Goal: Task Accomplishment & Management: Use online tool/utility

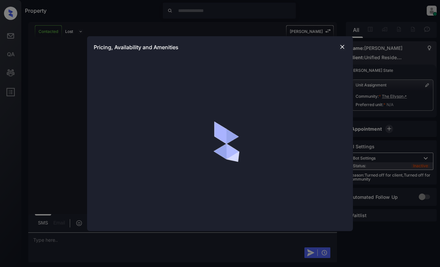
scroll to position [981, 0]
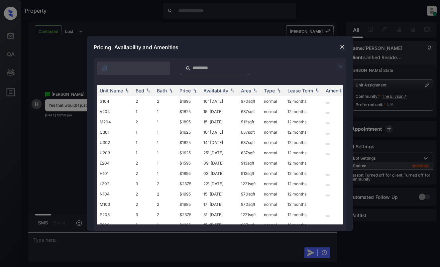
click at [340, 65] on img at bounding box center [340, 66] width 8 height 8
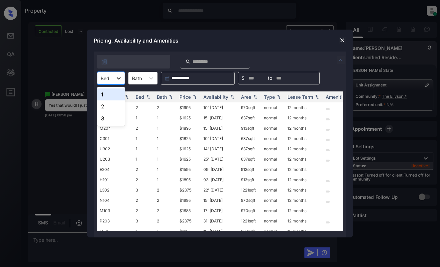
click at [115, 76] on icon at bounding box center [118, 78] width 7 height 7
click at [109, 118] on div "3" at bounding box center [111, 118] width 28 height 12
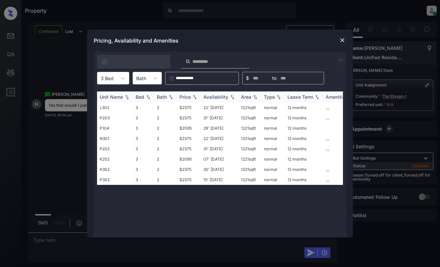
click at [184, 95] on div "Price" at bounding box center [184, 97] width 11 height 6
click at [339, 42] on img at bounding box center [342, 40] width 7 height 7
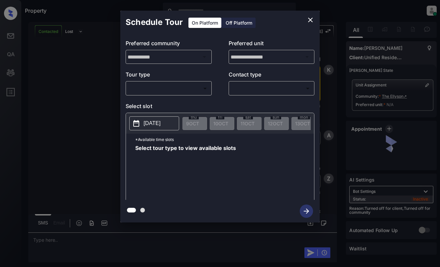
scroll to position [981, 0]
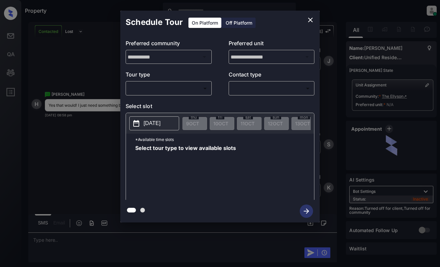
click at [162, 86] on body "Property [PERSON_NAME] Online Set yourself offline Set yourself on break Profil…" at bounding box center [220, 133] width 440 height 267
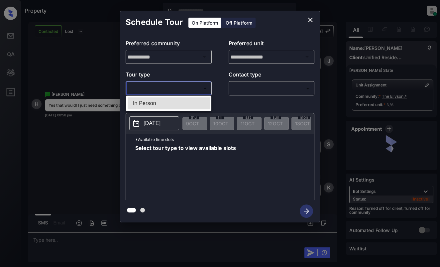
click at [167, 102] on li "In Person" at bounding box center [169, 103] width 82 height 12
type input "********"
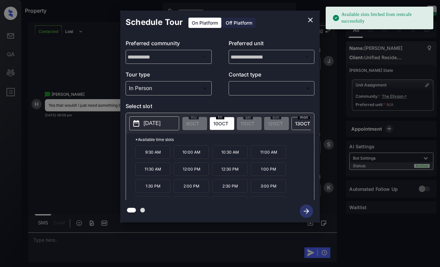
click at [152, 123] on p "[DATE]" at bounding box center [151, 123] width 17 height 8
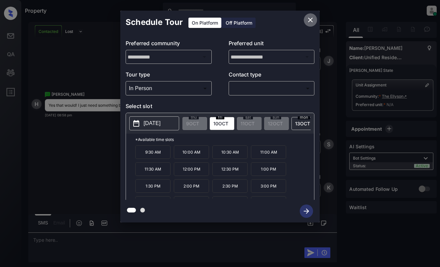
click at [311, 21] on icon "close" at bounding box center [310, 20] width 5 height 5
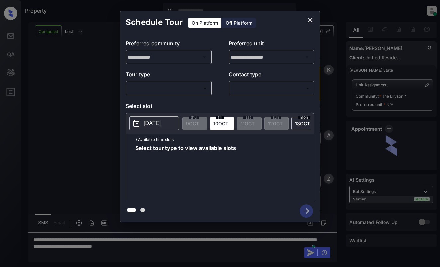
click at [174, 96] on div "**********" at bounding box center [219, 117] width 199 height 166
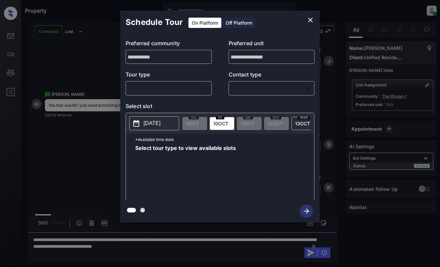
click at [180, 92] on body "Property [PERSON_NAME] Online Set yourself offline Set yourself on break Profil…" at bounding box center [220, 133] width 440 height 267
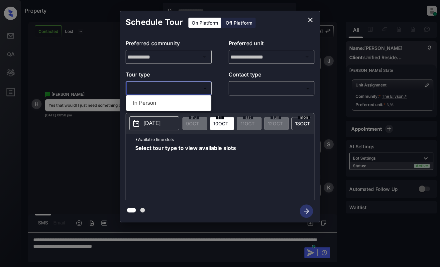
click at [179, 101] on li "In Person" at bounding box center [169, 103] width 82 height 12
type input "********"
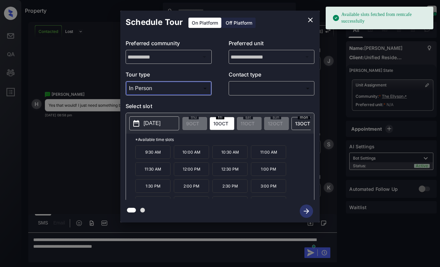
click at [309, 19] on icon "close" at bounding box center [310, 20] width 8 height 8
